Goal: Complete application form

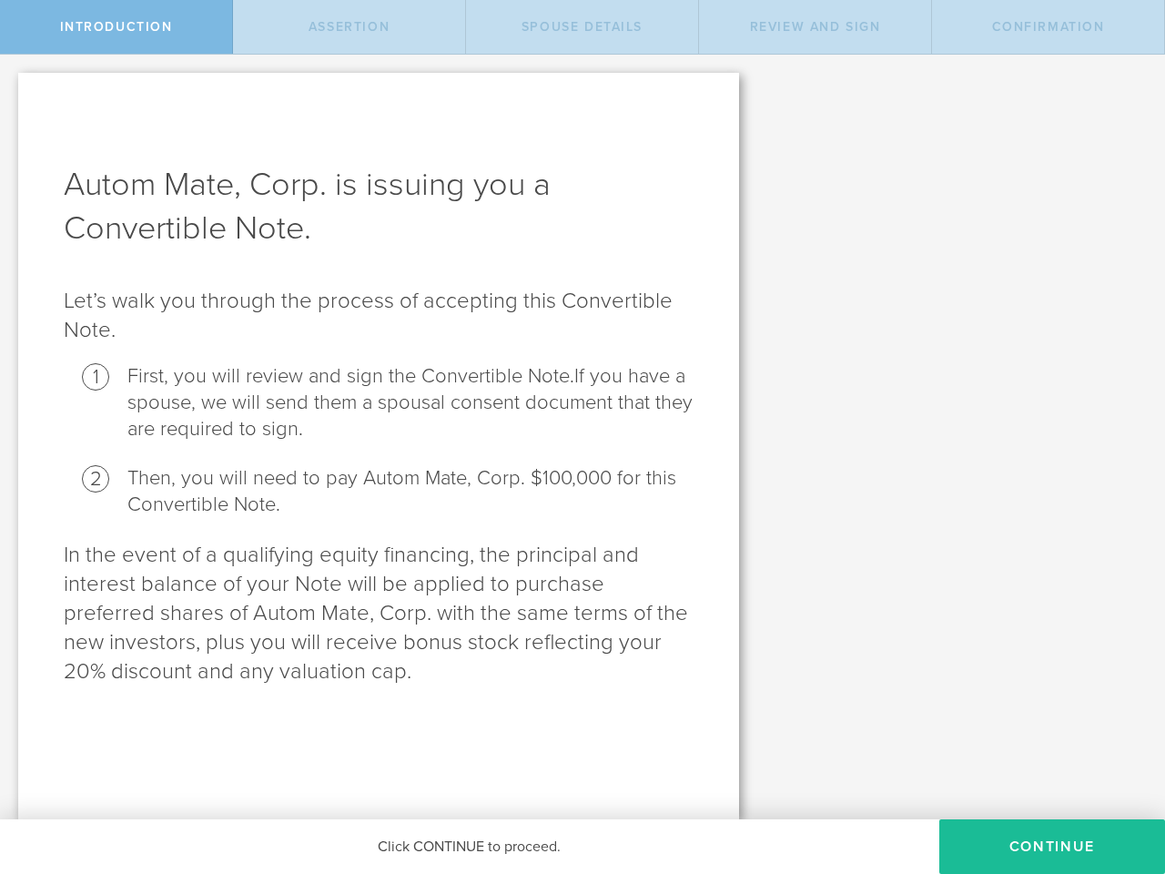
click at [583, 437] on li "First, you will review and sign the Convertible Note. If you have a spouse, we …" at bounding box center [410, 402] width 566 height 79
click at [117, 26] on span "Introduction" at bounding box center [116, 26] width 113 height 15
click at [350, 26] on span "Assertion" at bounding box center [349, 26] width 81 height 15
click at [583, 26] on span "Spouse Details" at bounding box center [582, 26] width 121 height 15
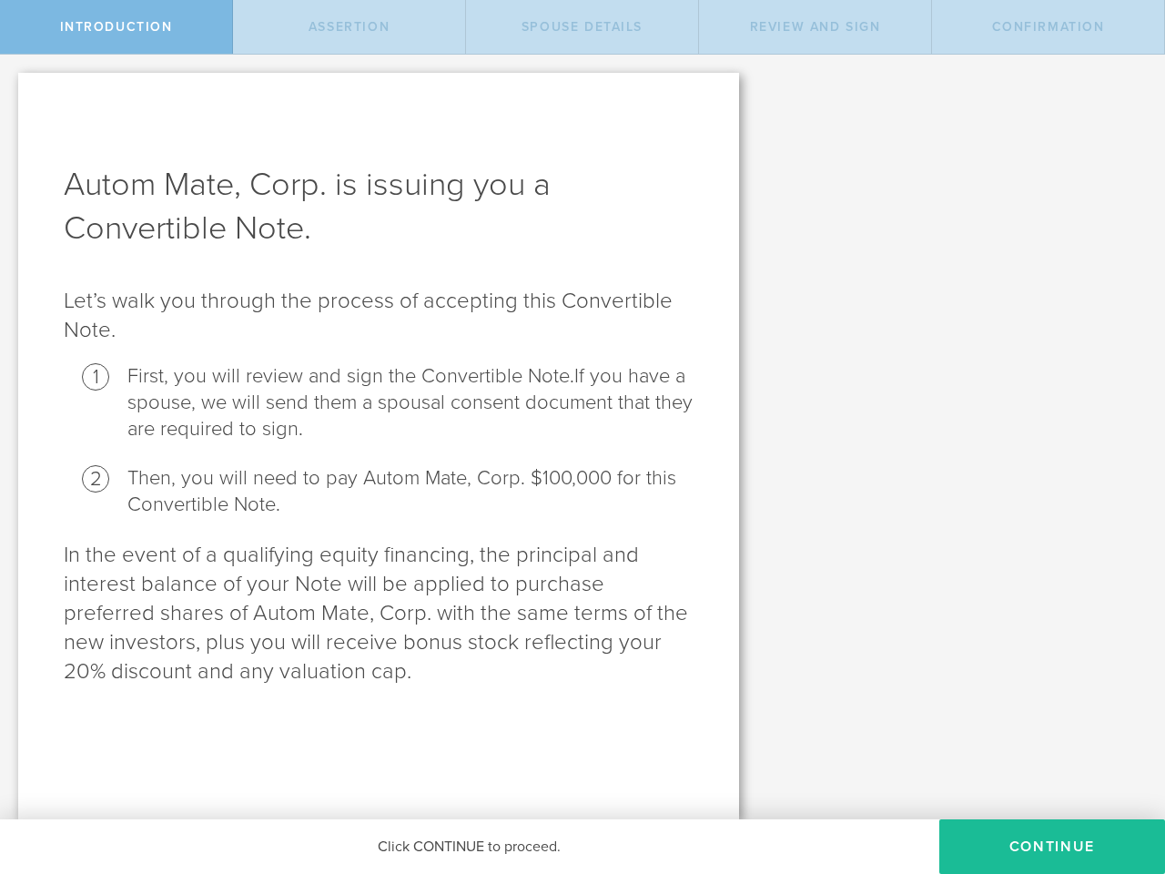
click at [816, 26] on span "Review and Sign" at bounding box center [815, 26] width 131 height 15
click at [1049, 26] on span "Confirmation" at bounding box center [1048, 26] width 113 height 15
click at [1052, 847] on button "Continue" at bounding box center [1052, 846] width 226 height 55
radio input "true"
checkbox input "true"
